Goal: Task Accomplishment & Management: Manage account settings

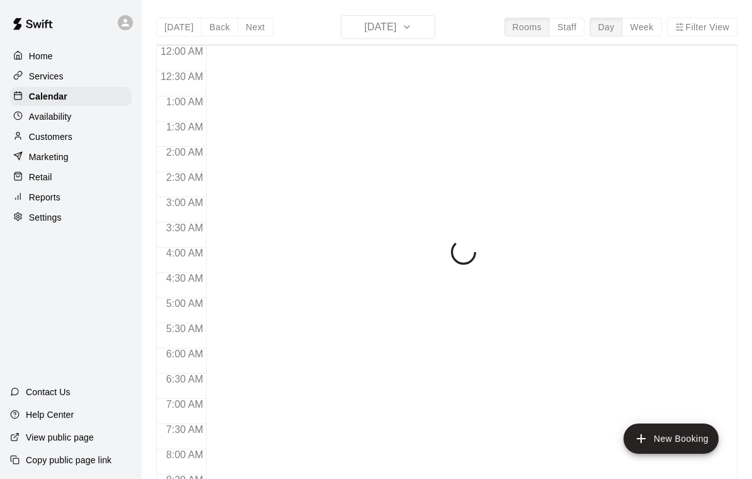
scroll to position [743, 0]
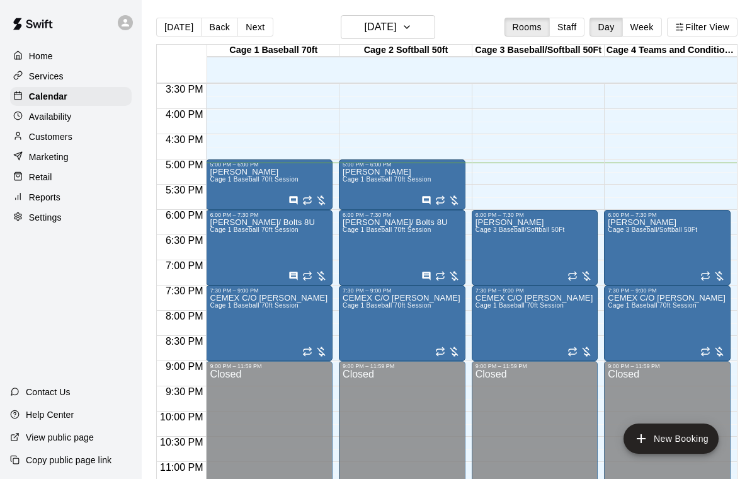
click at [261, 259] on div "Albert Cranmer/ Bolts 8U Cage 1 Baseball 70ft Session" at bounding box center [262, 457] width 105 height 479
click at [226, 225] on icon "edit" at bounding box center [222, 232] width 15 height 15
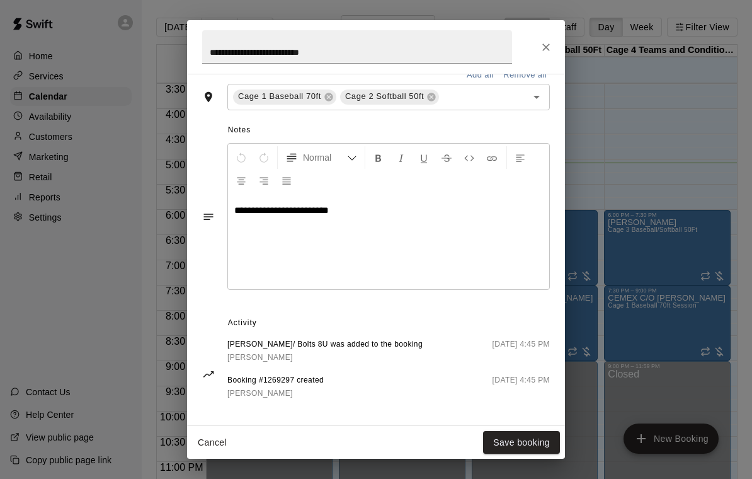
scroll to position [378, 0]
click at [552, 53] on button "Close" at bounding box center [546, 47] width 23 height 23
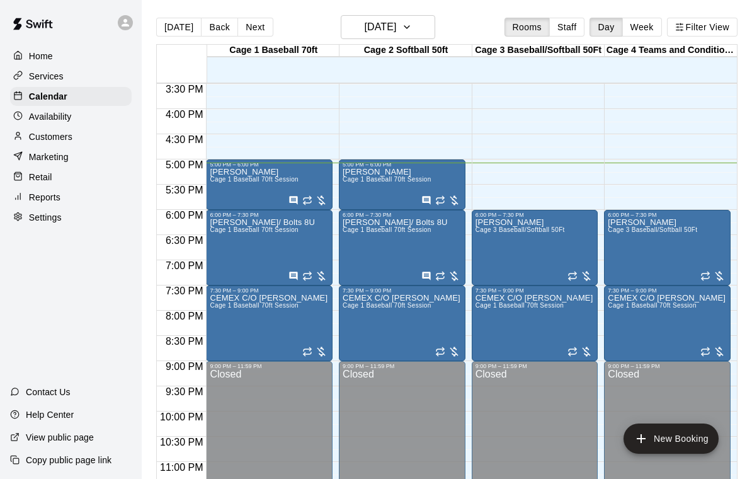
click at [377, 251] on div "Albert Cranmer/ Bolts 8U Cage 1 Baseball 70ft Session" at bounding box center [395, 457] width 105 height 479
click at [360, 227] on icon "edit" at bounding box center [355, 232] width 15 height 15
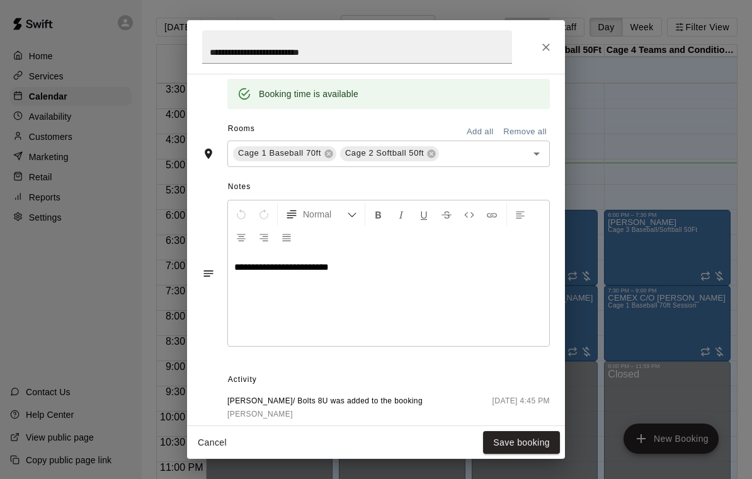
scroll to position [325, 0]
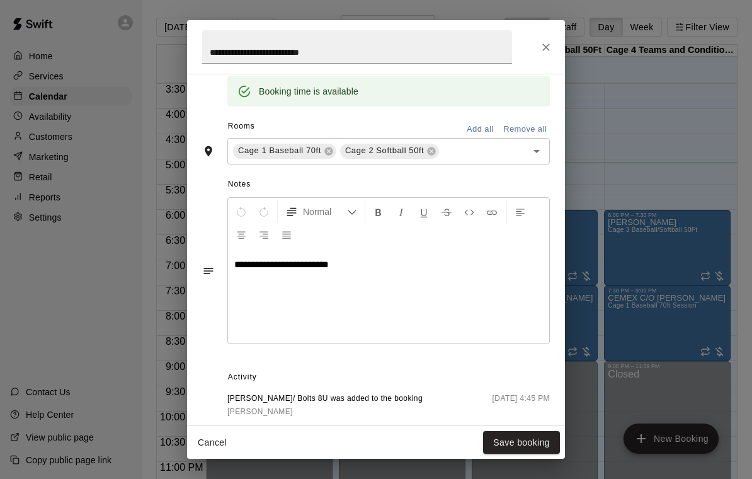
click at [550, 42] on icon "Close" at bounding box center [546, 47] width 13 height 13
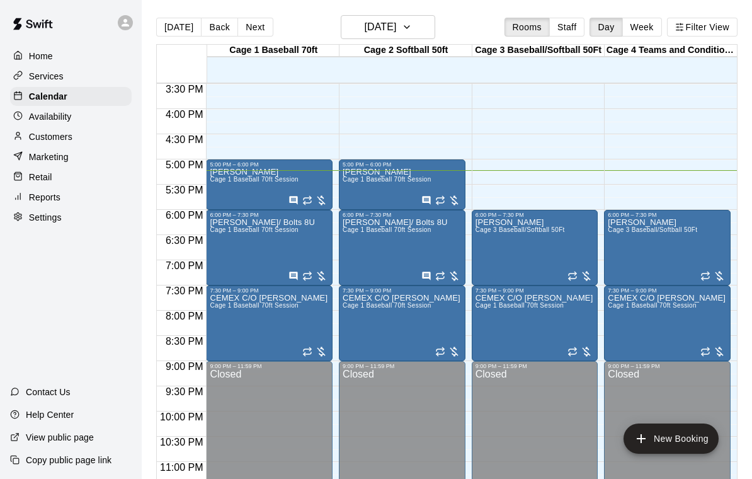
click at [264, 309] on span "Cage 1 Baseball 70ft Session" at bounding box center [254, 305] width 89 height 7
click at [217, 319] on icon "edit" at bounding box center [222, 315] width 11 height 11
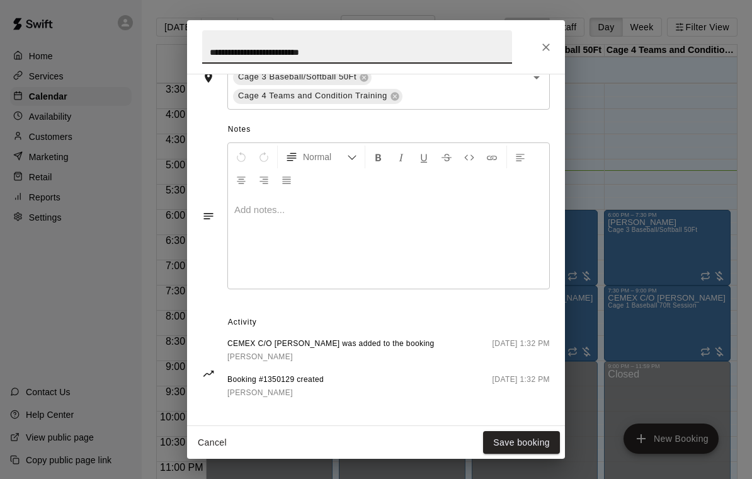
scroll to position [416, 0]
click at [543, 45] on icon "Close" at bounding box center [546, 47] width 13 height 13
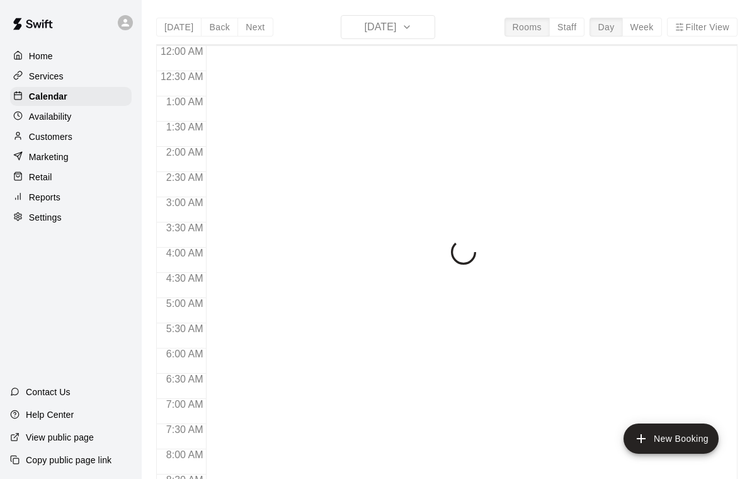
scroll to position [743, 0]
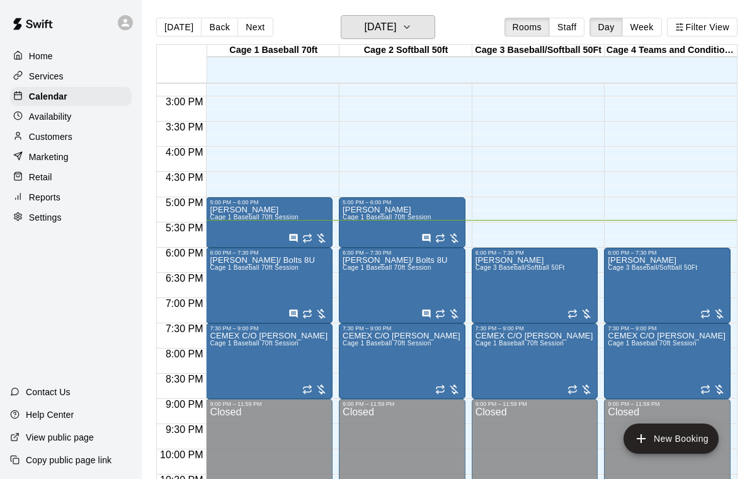
click at [418, 31] on button "[DATE]" at bounding box center [388, 27] width 94 height 24
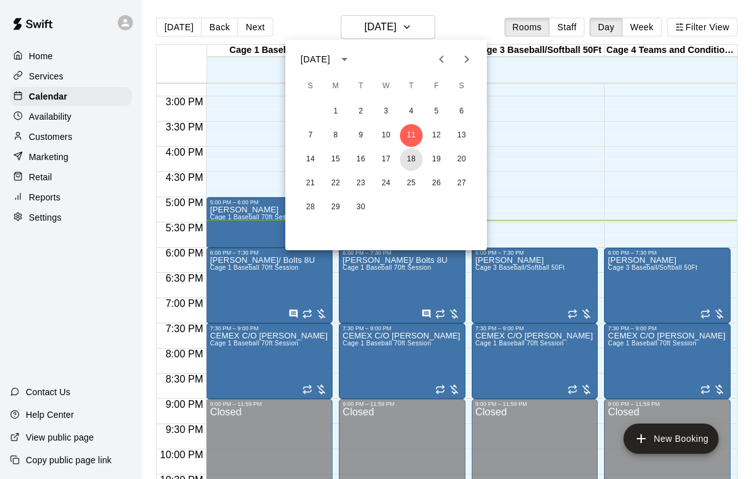
click at [416, 166] on button "18" at bounding box center [411, 159] width 23 height 23
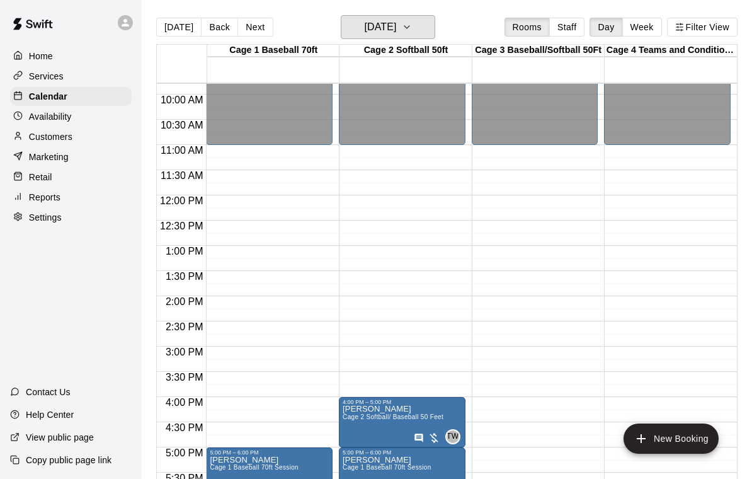
scroll to position [490, 0]
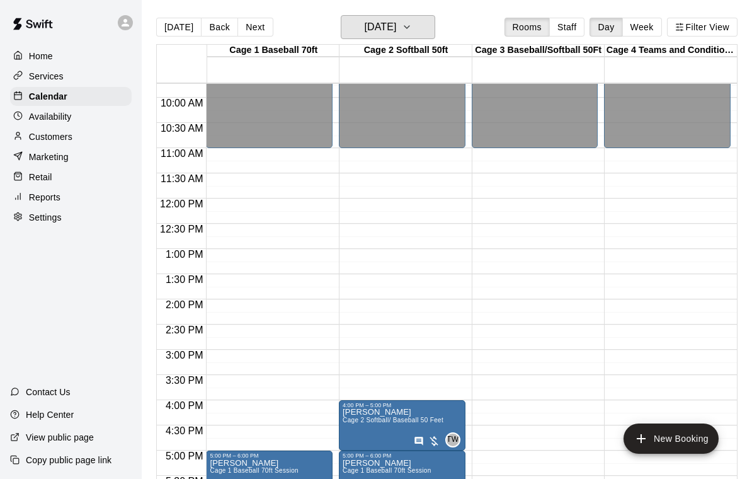
click at [396, 25] on h6 "Thursday Sep 18" at bounding box center [380, 27] width 32 height 18
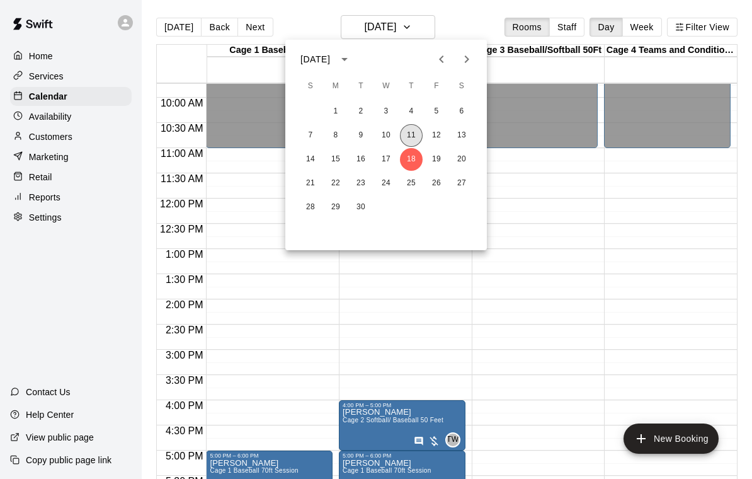
click at [414, 133] on button "11" at bounding box center [411, 135] width 23 height 23
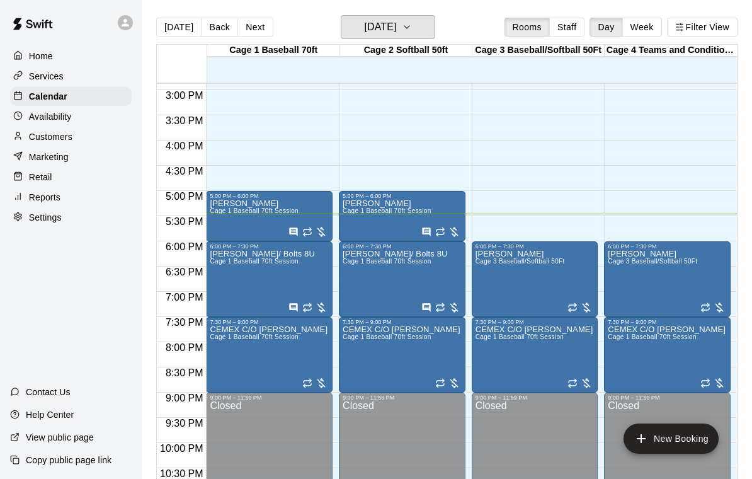
scroll to position [759, 0]
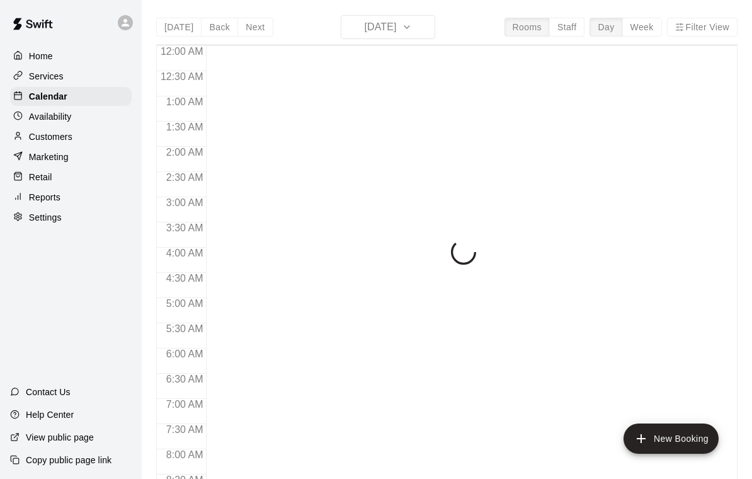
scroll to position [743, 0]
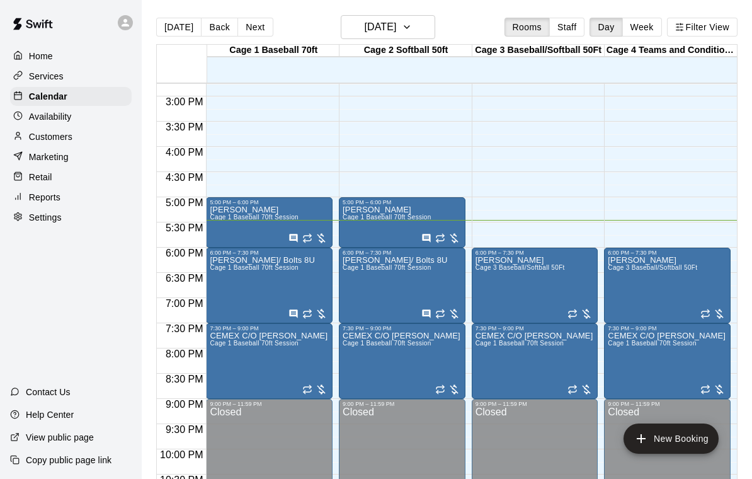
click at [389, 471] on div "Closed" at bounding box center [402, 480] width 119 height 147
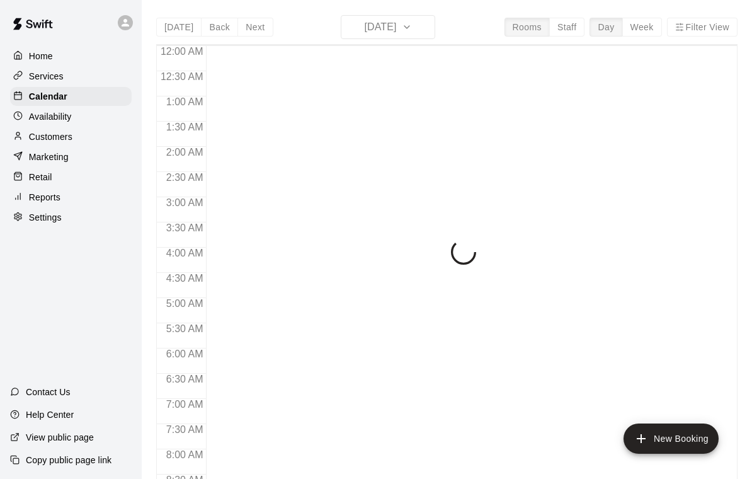
scroll to position [743, 0]
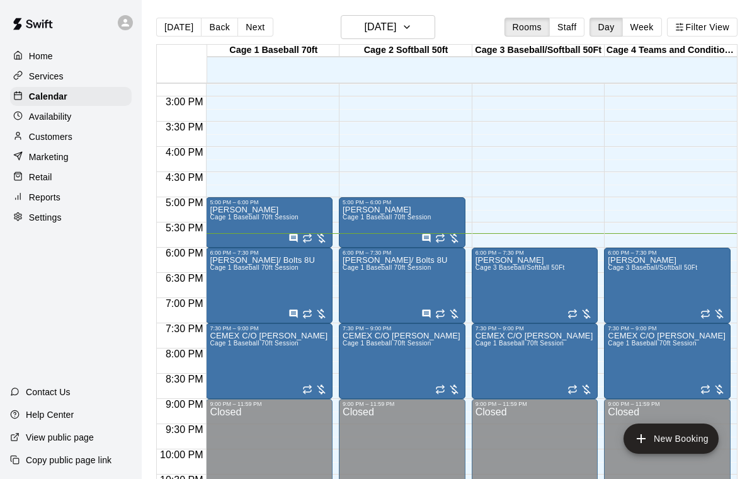
click at [229, 266] on icon "edit" at bounding box center [222, 270] width 15 height 15
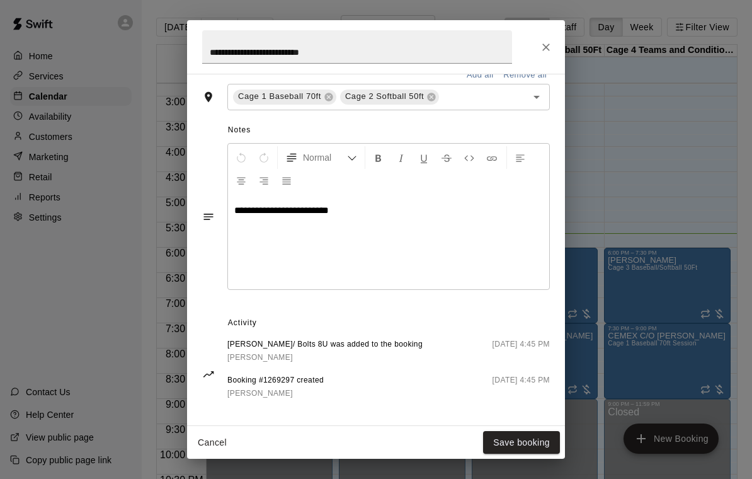
scroll to position [378, 0]
click at [552, 39] on button "Close" at bounding box center [546, 47] width 23 height 23
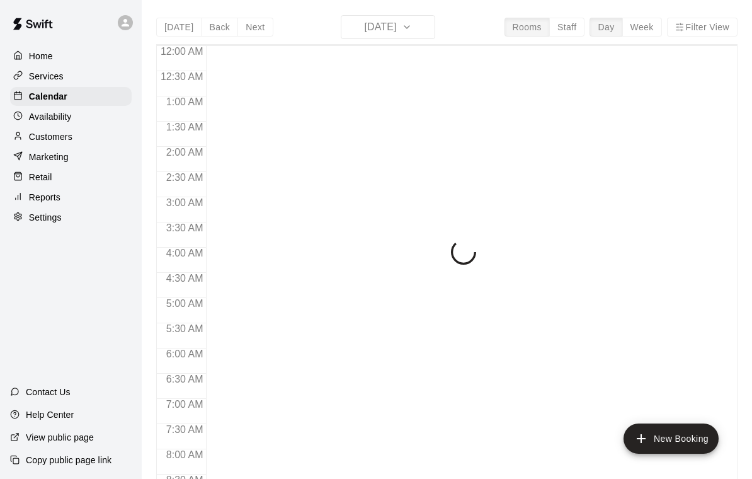
scroll to position [743, 0]
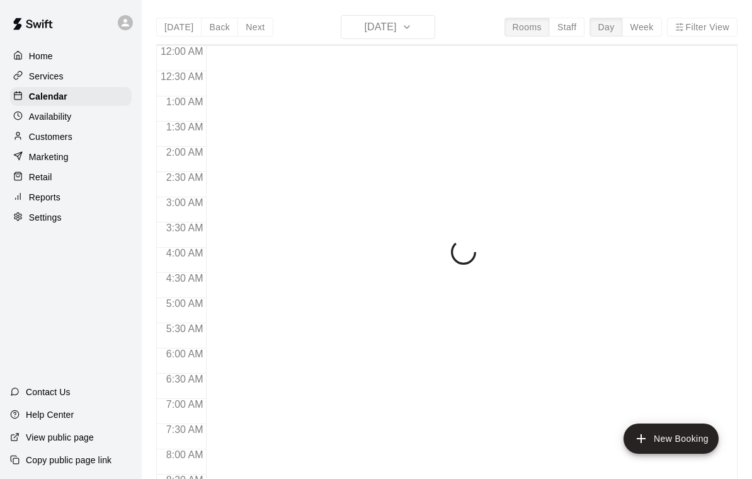
scroll to position [743, 0]
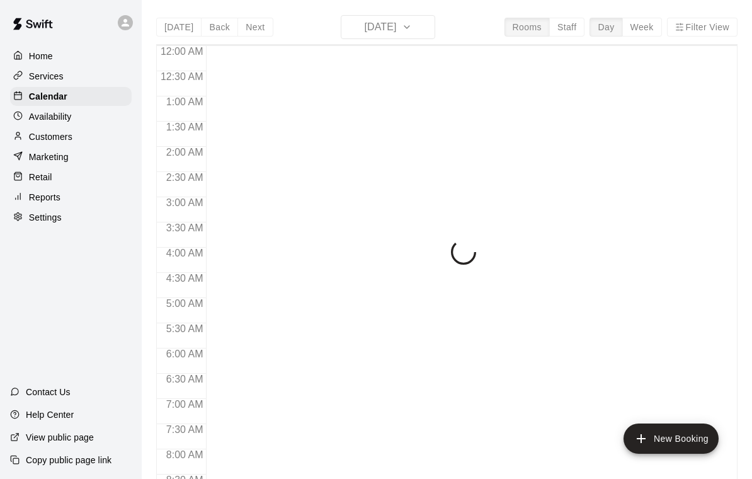
scroll to position [743, 0]
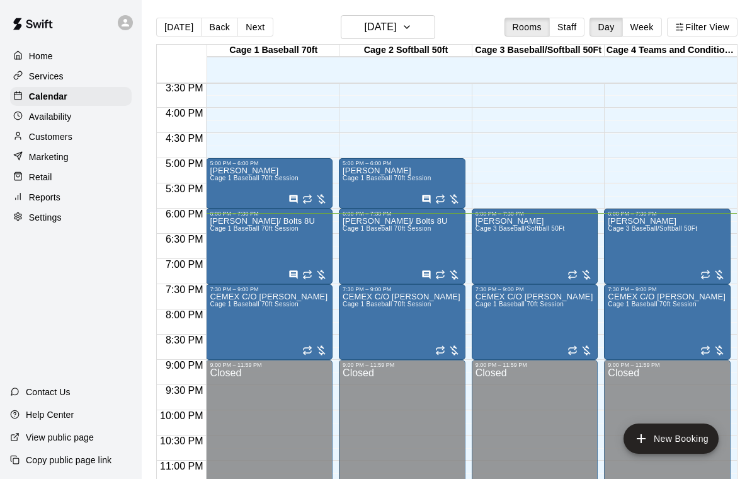
scroll to position [781, 0]
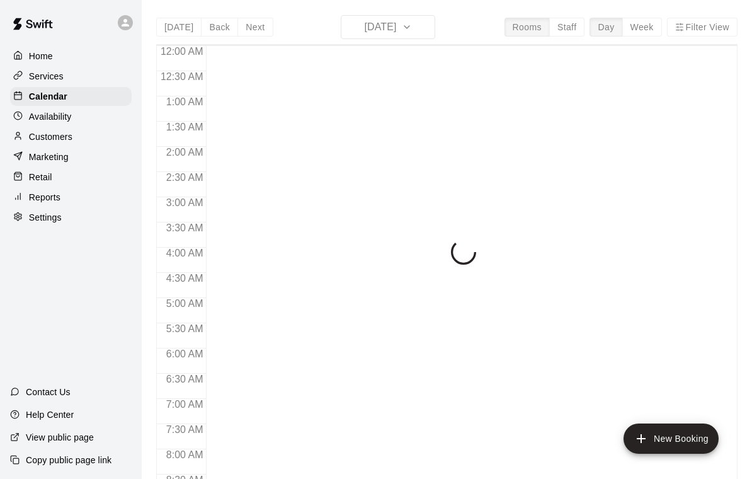
scroll to position [743, 0]
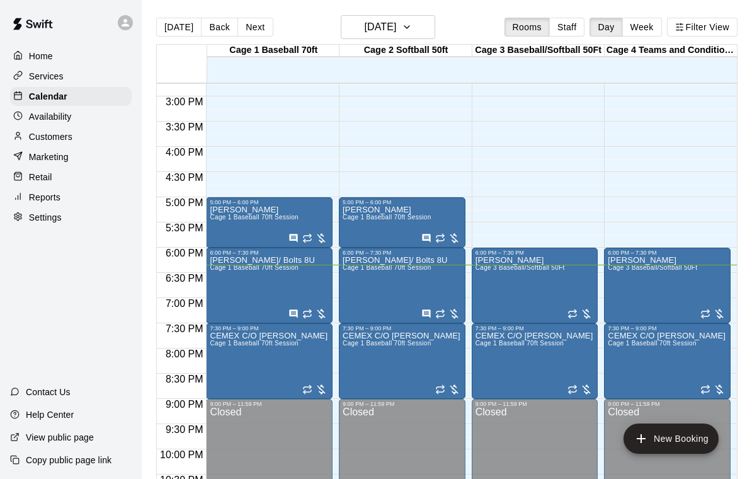
click at [496, 276] on button "edit" at bounding box center [487, 270] width 25 height 25
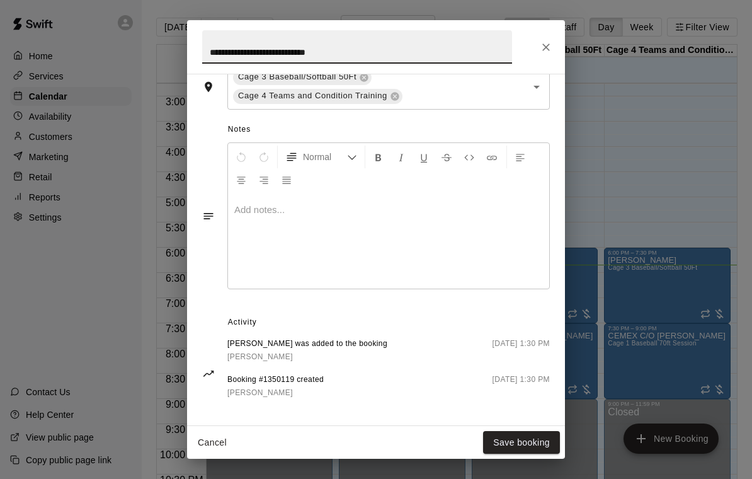
scroll to position [397, 0]
click at [555, 40] on button "Close" at bounding box center [546, 47] width 23 height 23
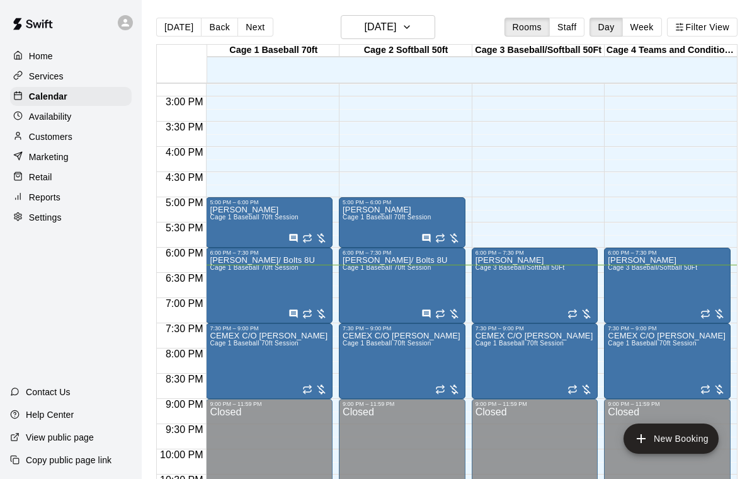
click at [227, 341] on icon "edit" at bounding box center [222, 345] width 11 height 11
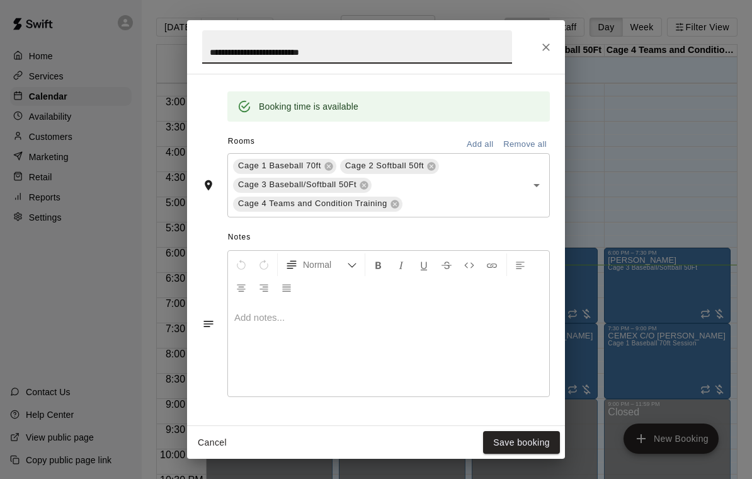
scroll to position [311, 0]
click at [548, 51] on icon "Close" at bounding box center [546, 47] width 13 height 13
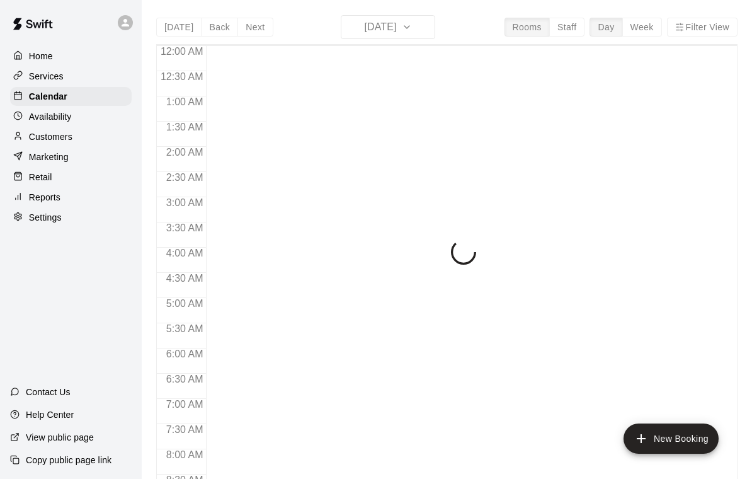
scroll to position [743, 0]
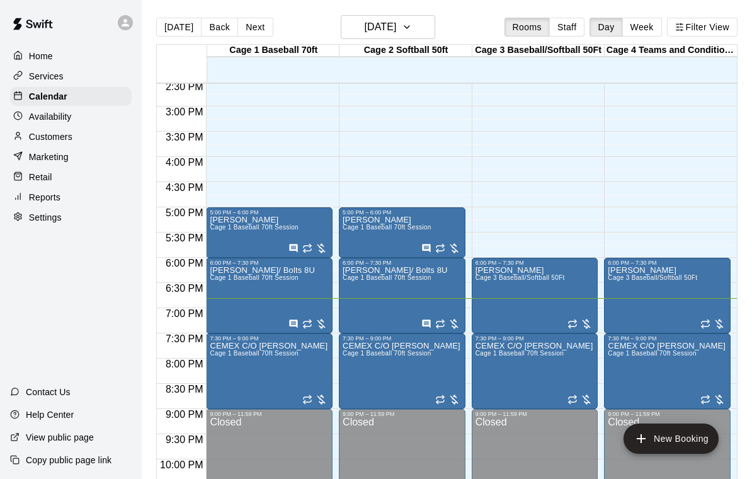
scroll to position [723, 0]
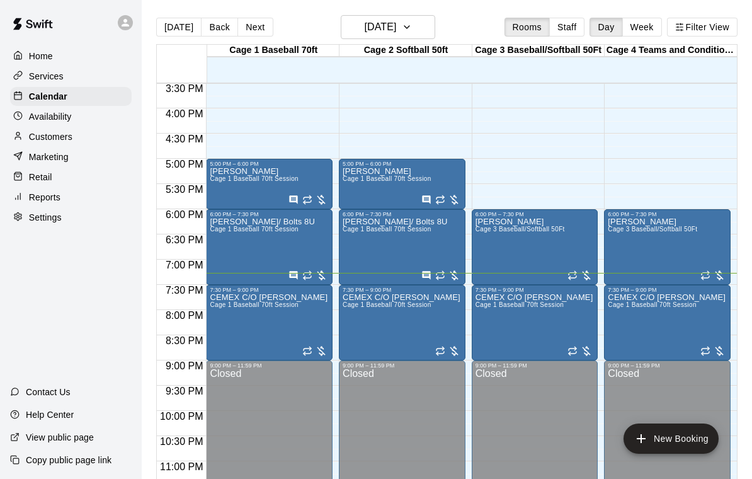
scroll to position [781, 0]
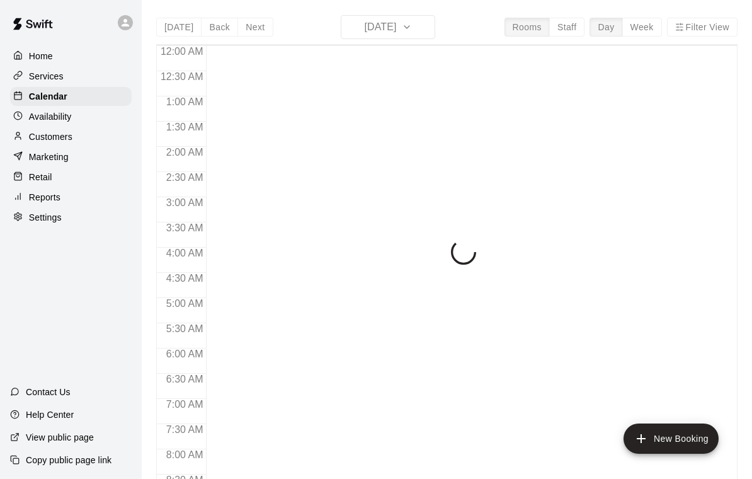
scroll to position [743, 0]
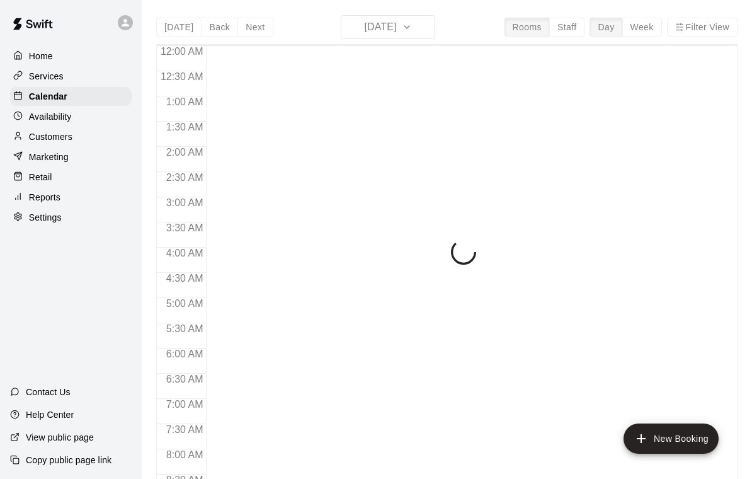
scroll to position [743, 0]
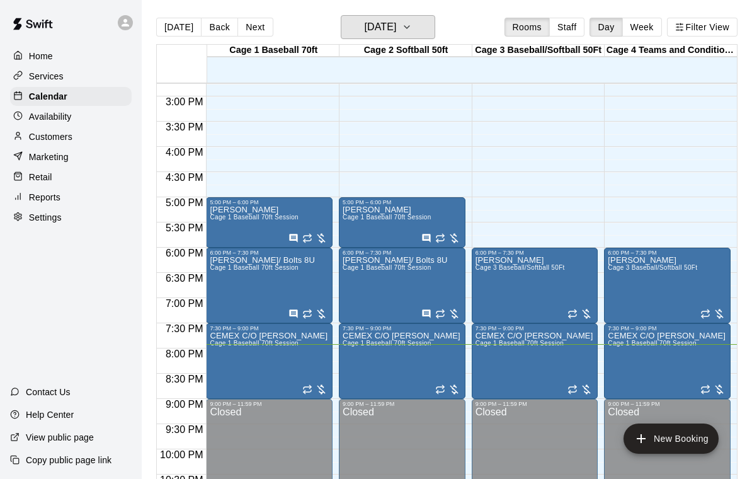
click at [412, 23] on icon "button" at bounding box center [407, 27] width 10 height 15
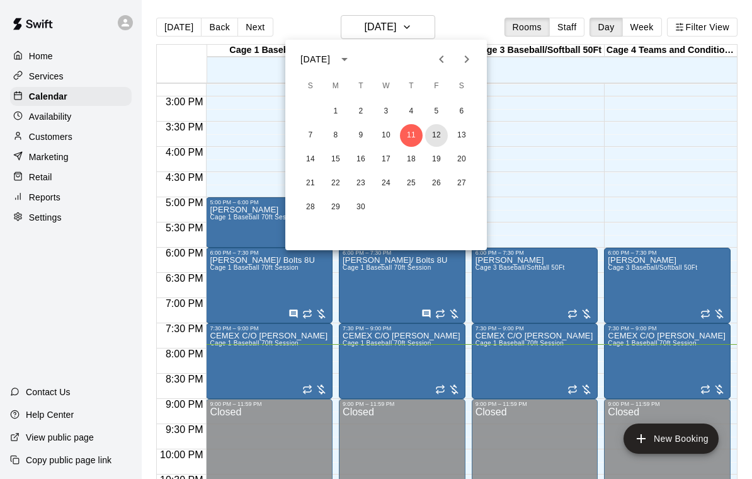
click at [436, 125] on button "12" at bounding box center [436, 135] width 23 height 23
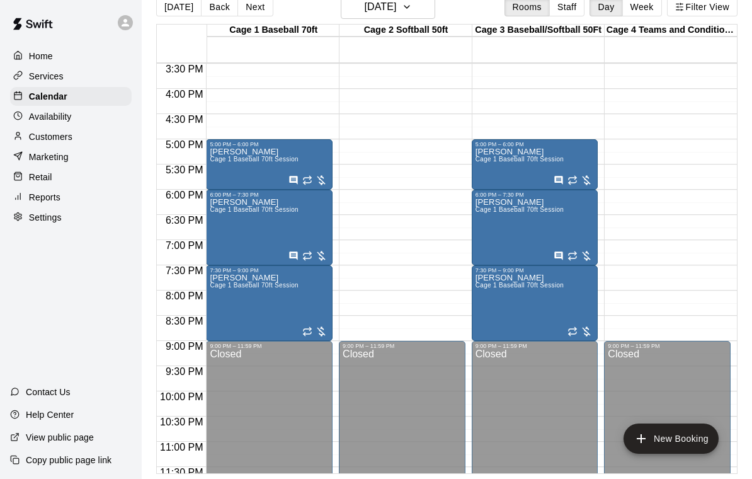
scroll to position [0, 0]
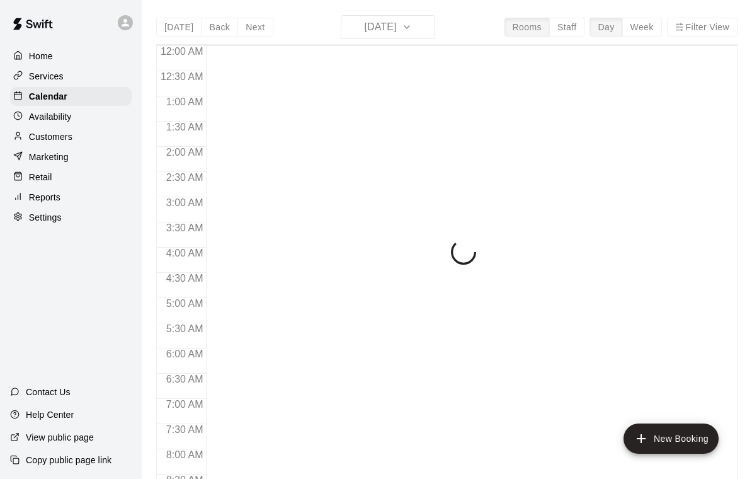
scroll to position [743, 0]
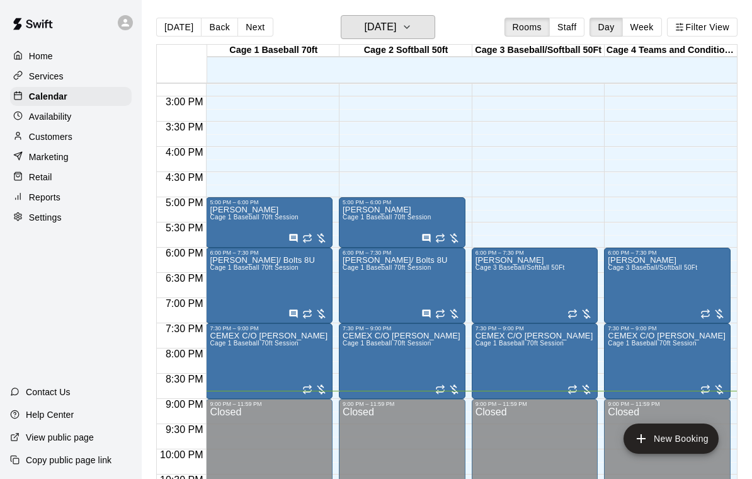
click at [412, 23] on icon "button" at bounding box center [407, 27] width 10 height 15
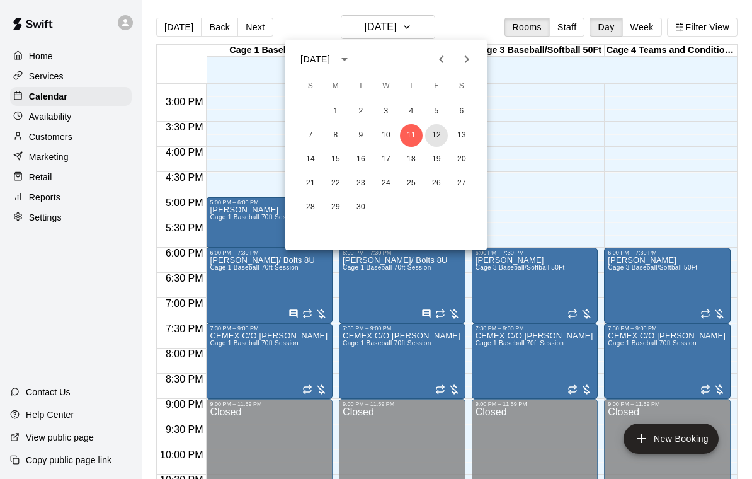
click at [437, 130] on button "12" at bounding box center [436, 135] width 23 height 23
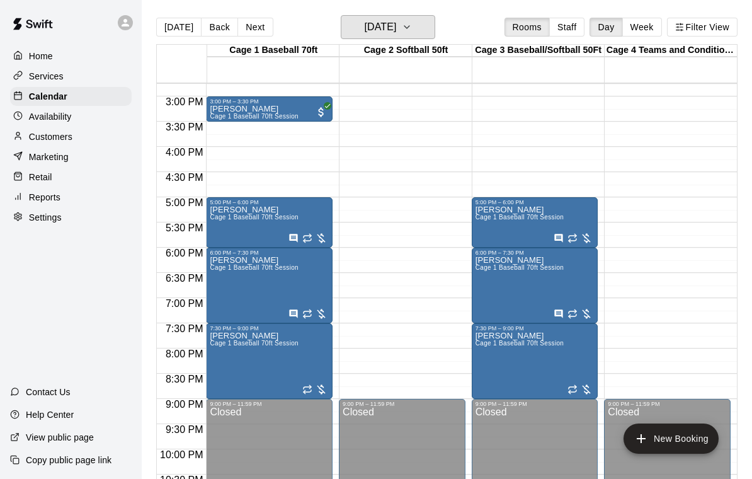
click at [409, 28] on icon "button" at bounding box center [406, 27] width 5 height 3
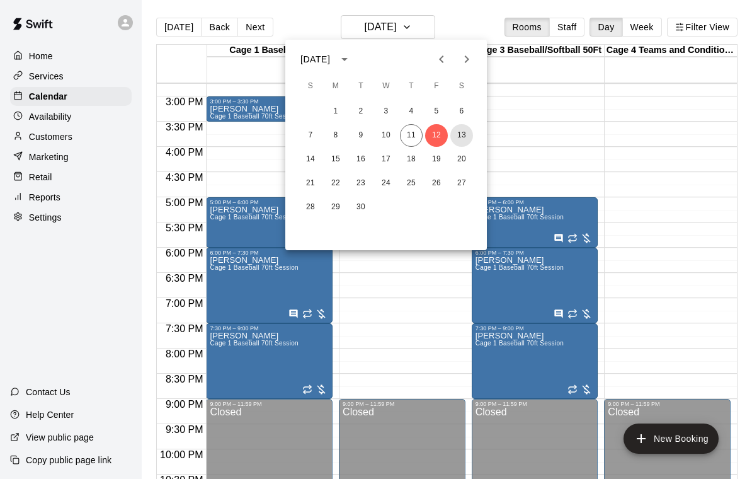
click at [461, 139] on button "13" at bounding box center [461, 135] width 23 height 23
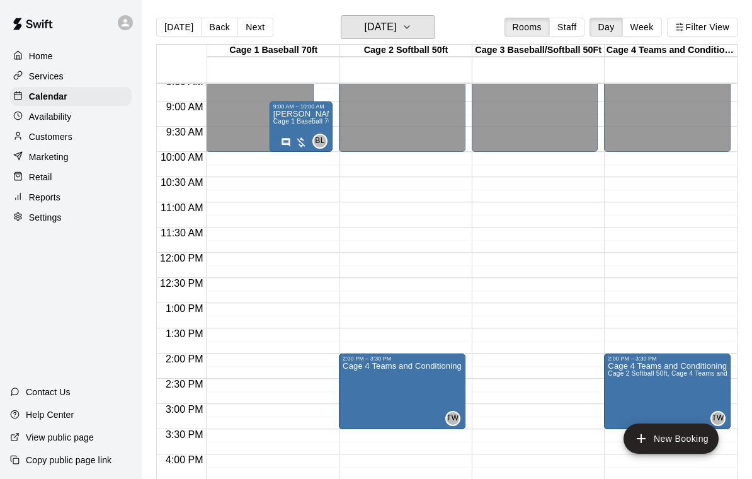
scroll to position [428, 0]
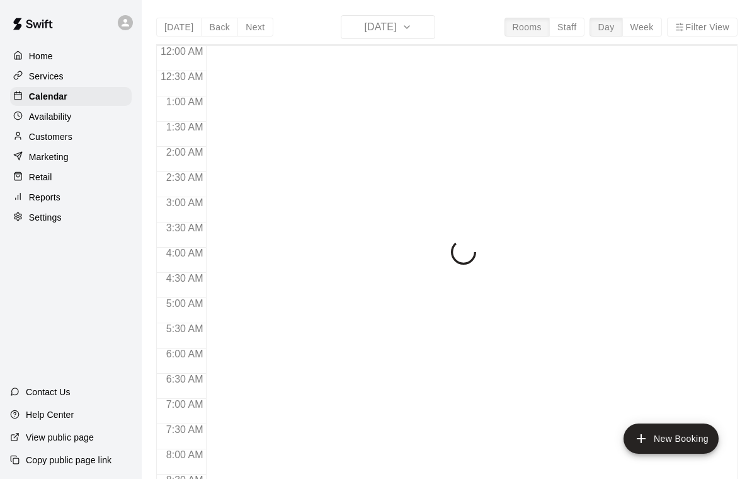
scroll to position [743, 0]
